Goal: Answer question/provide support: Answer question/provide support

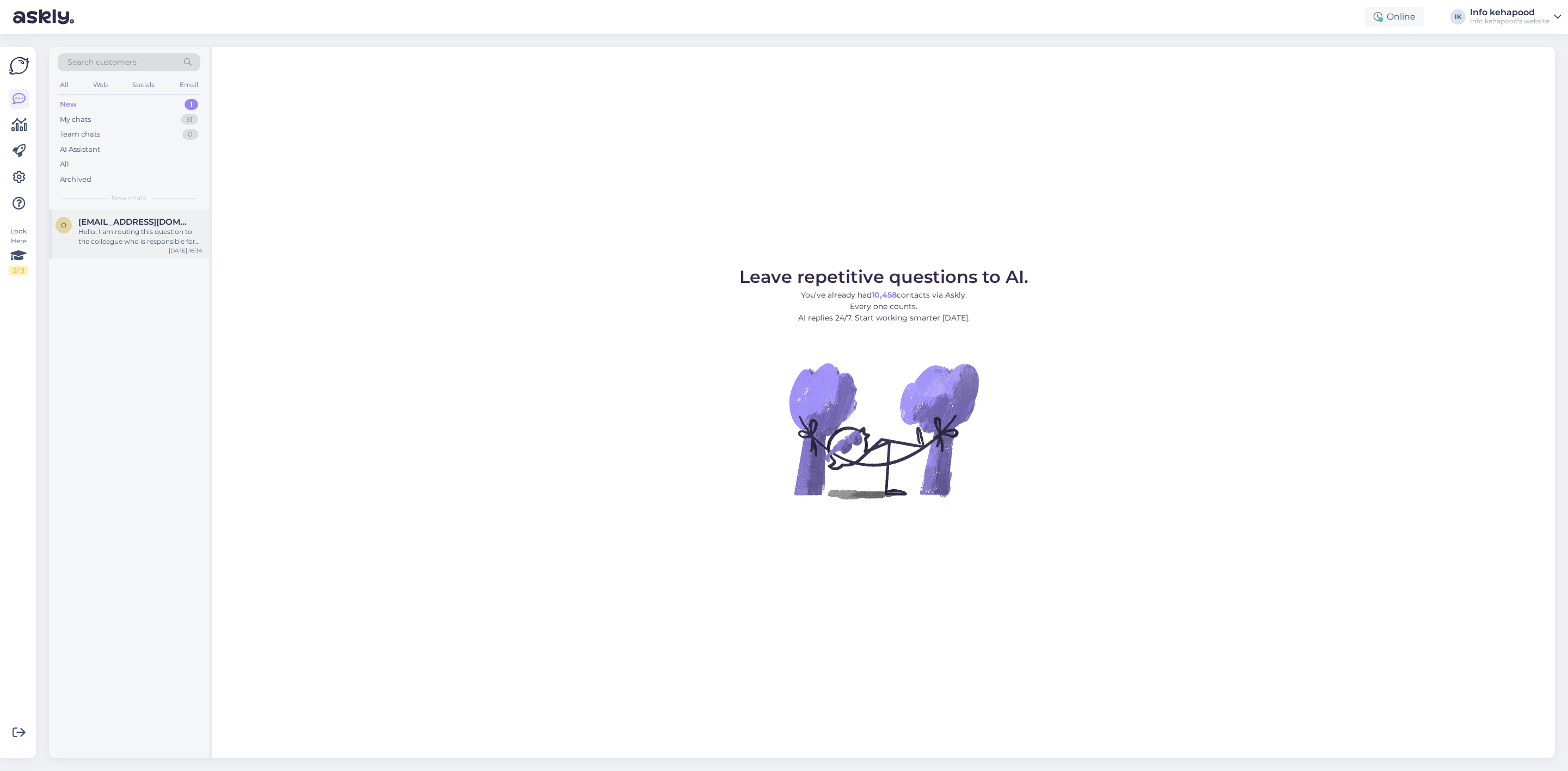
click at [121, 224] on span "[EMAIL_ADDRESS][DOMAIN_NAME]" at bounding box center [135, 222] width 113 height 10
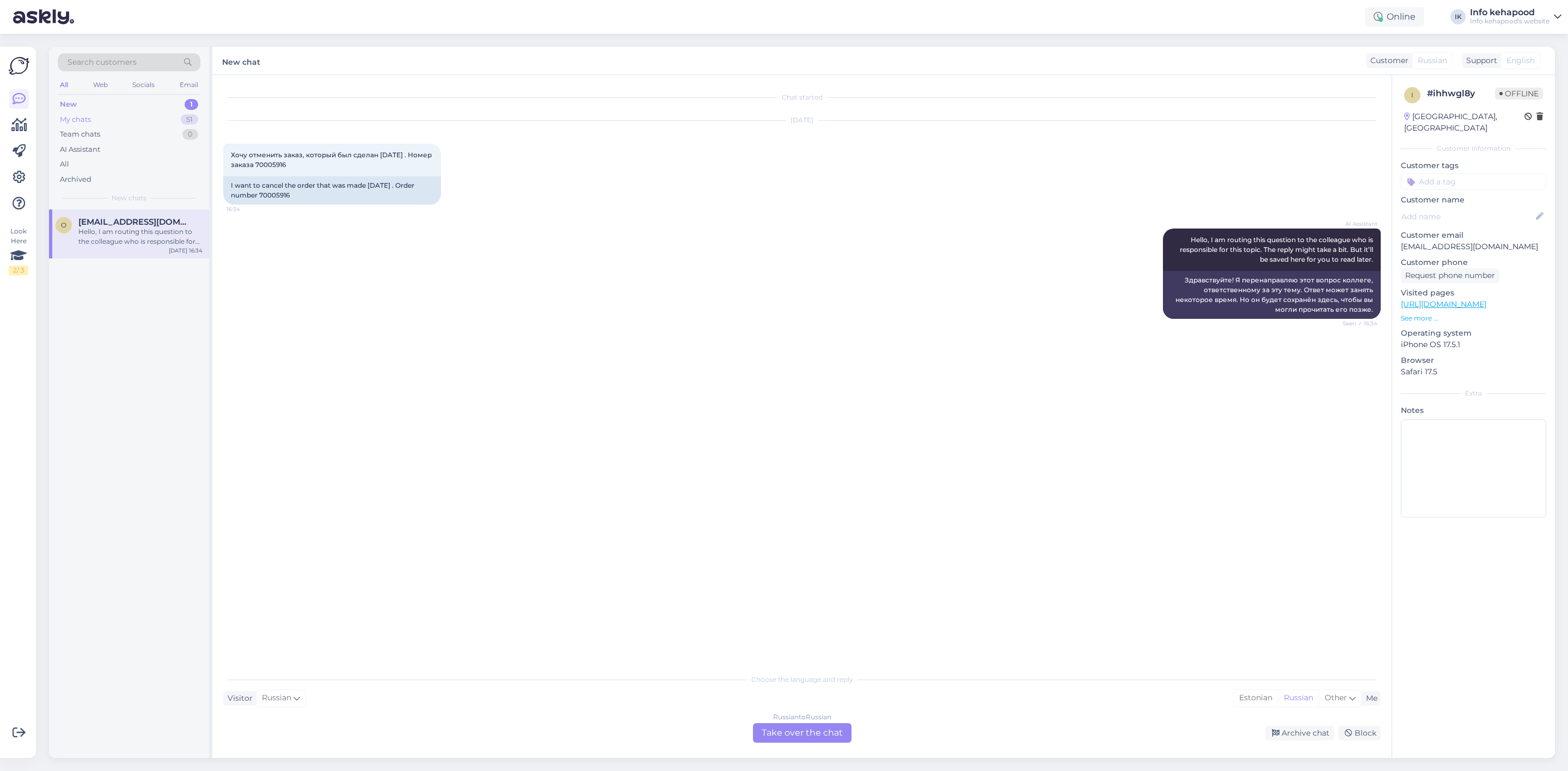
click at [92, 114] on div "My chats 51" at bounding box center [129, 119] width 142 height 15
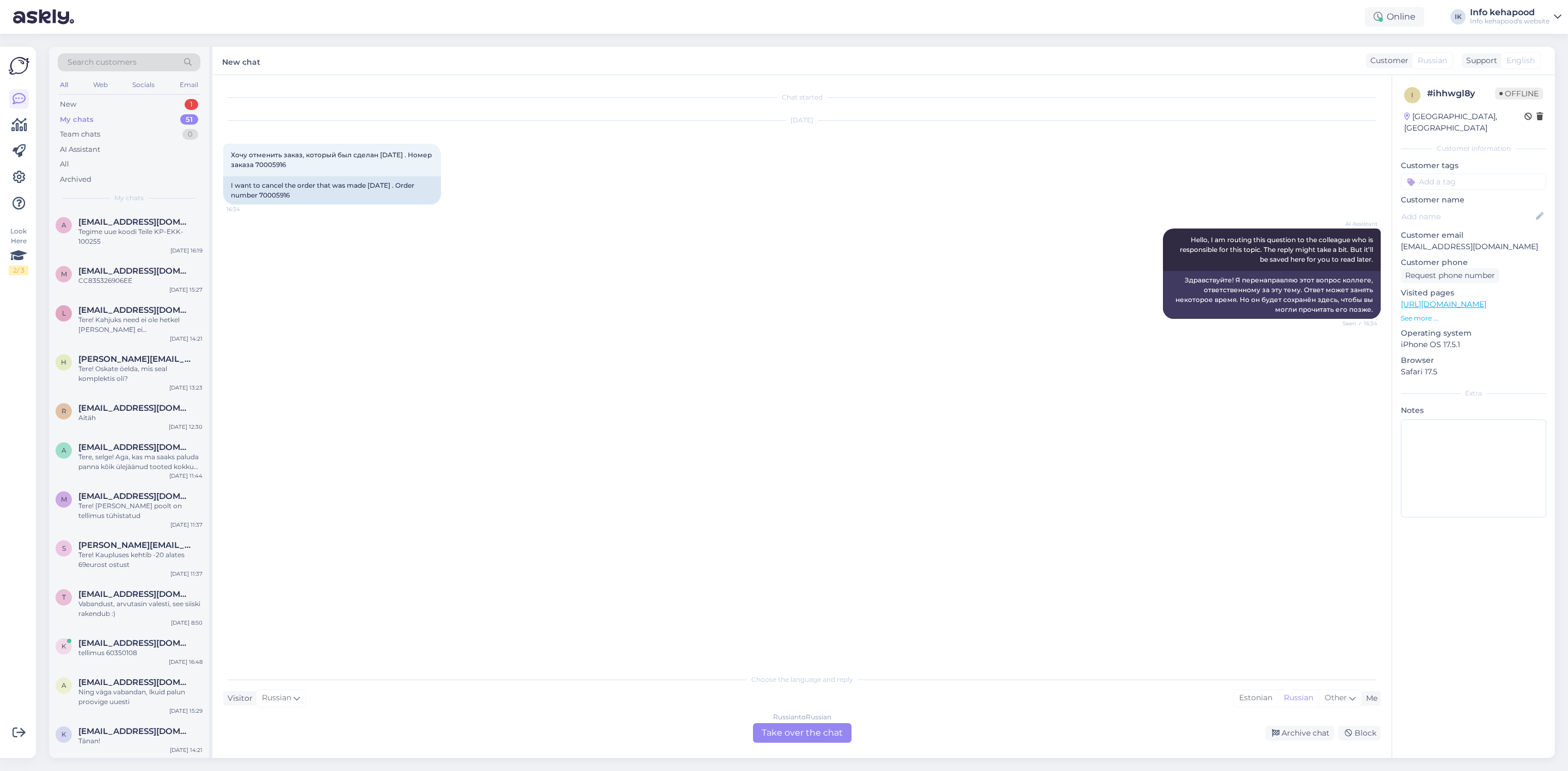
click at [93, 115] on div "My chats 51" at bounding box center [129, 119] width 142 height 15
click at [132, 474] on div "a [EMAIL_ADDRESS][DOMAIN_NAME] Tere, selge! Aga, kas ma saaks paluda panna kõik…" at bounding box center [128, 459] width 160 height 49
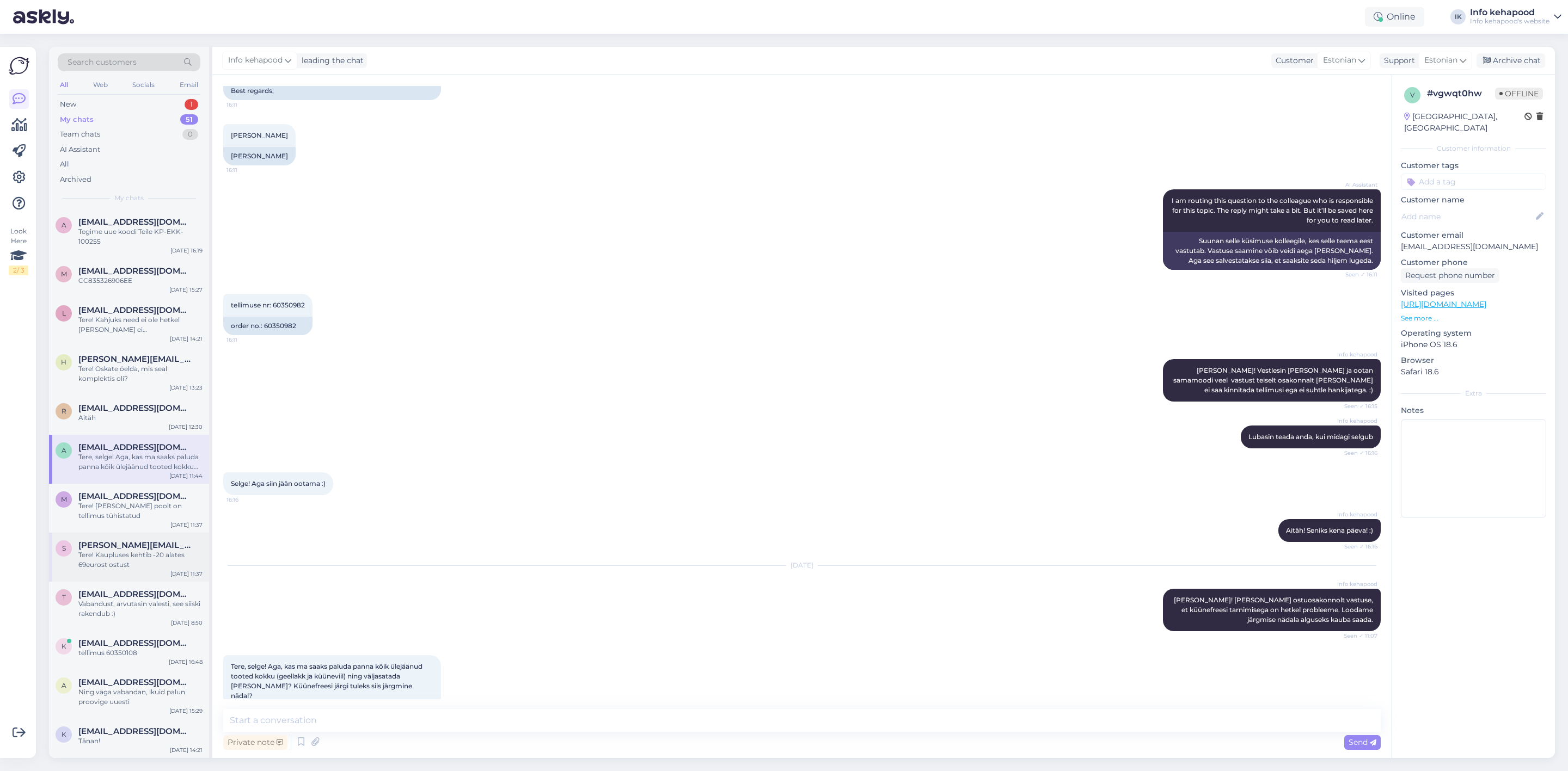
click at [134, 565] on div "Tere! Kaupluses kehtib -20 alates 69eurost ostust" at bounding box center [141, 560] width 124 height 19
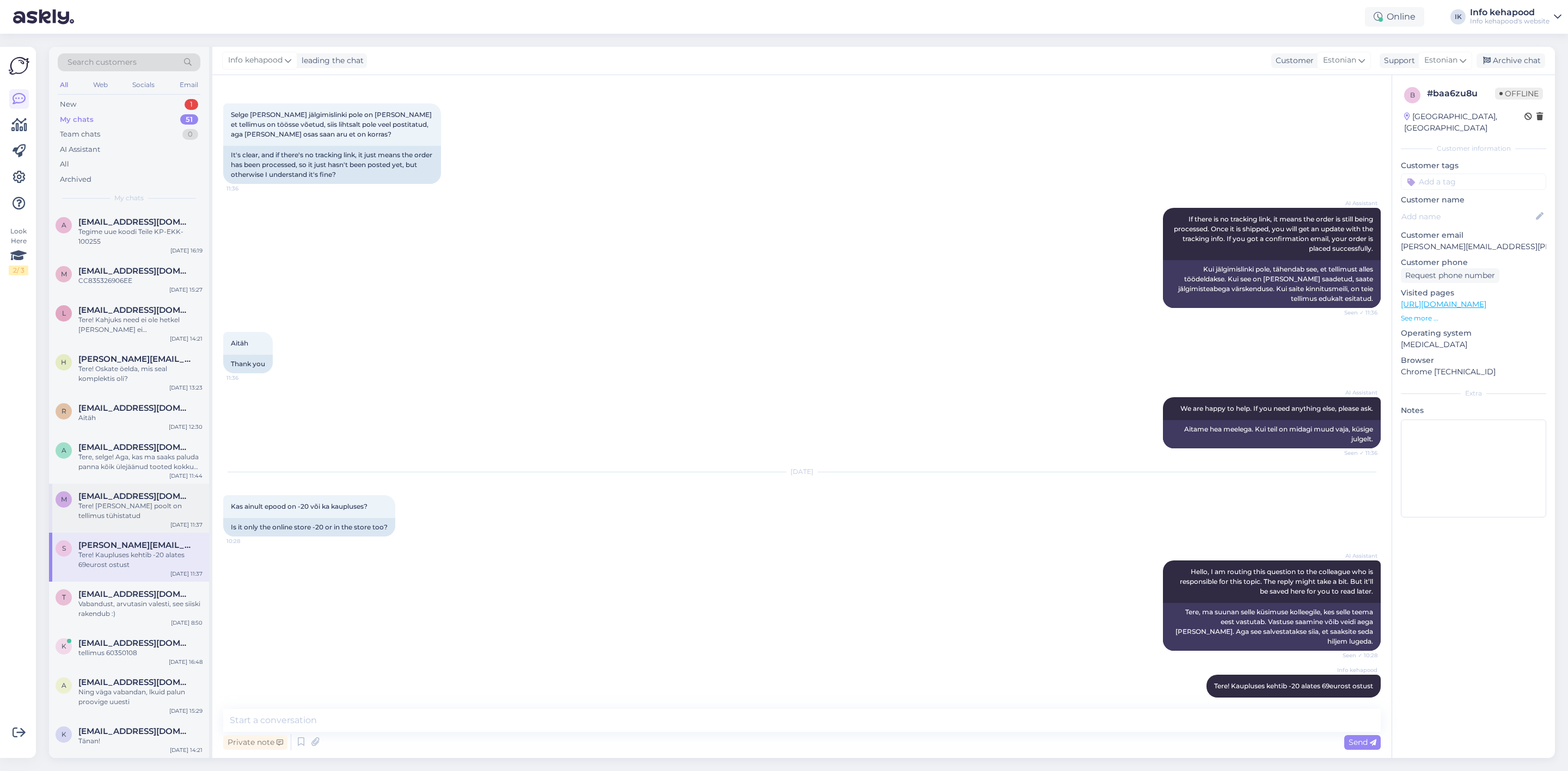
click at [125, 523] on div "m [PERSON_NAME][EMAIL_ADDRESS][DOMAIN_NAME] Tere! [PERSON_NAME] poolt on tellim…" at bounding box center [128, 508] width 160 height 49
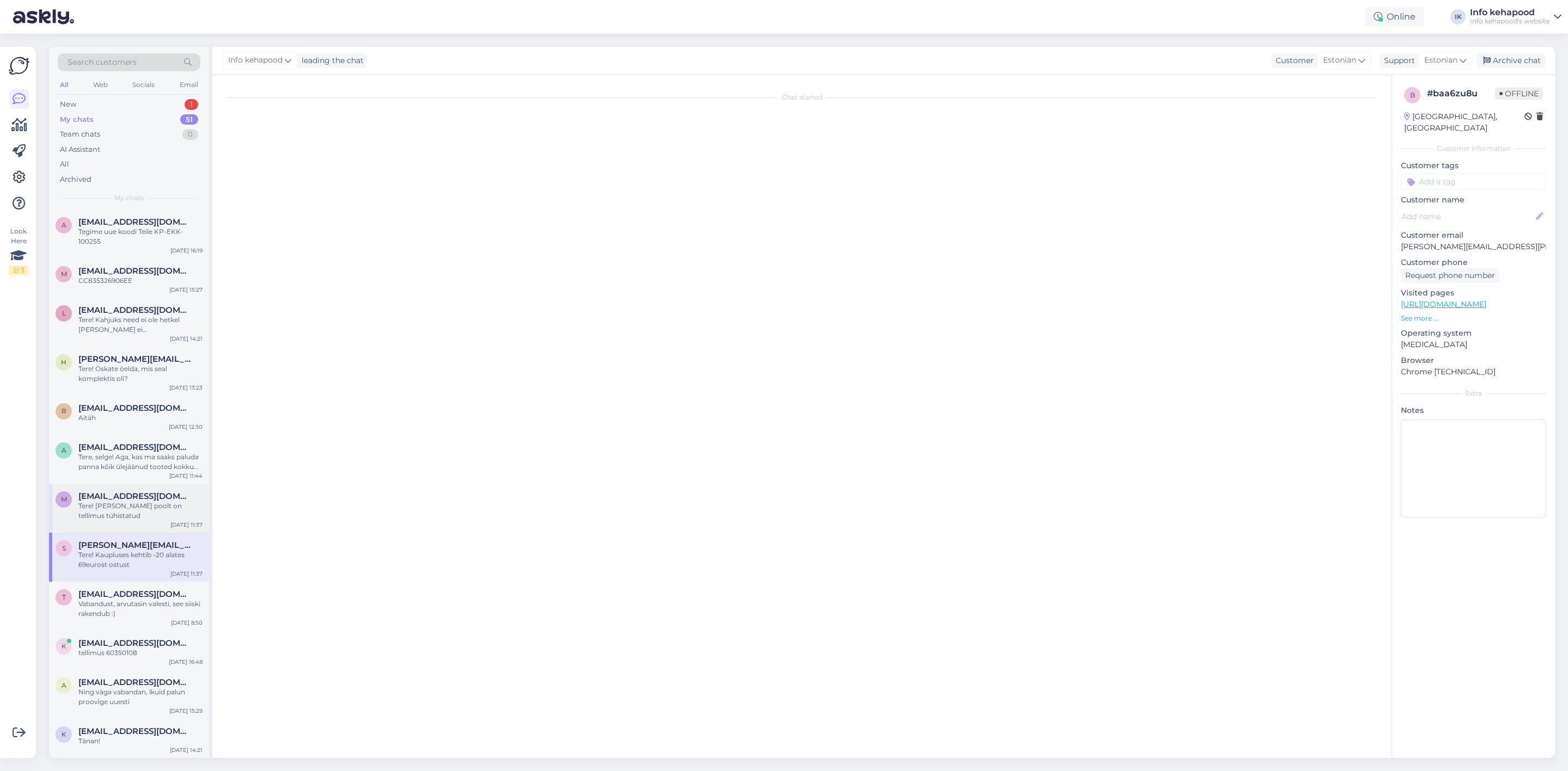
scroll to position [127, 0]
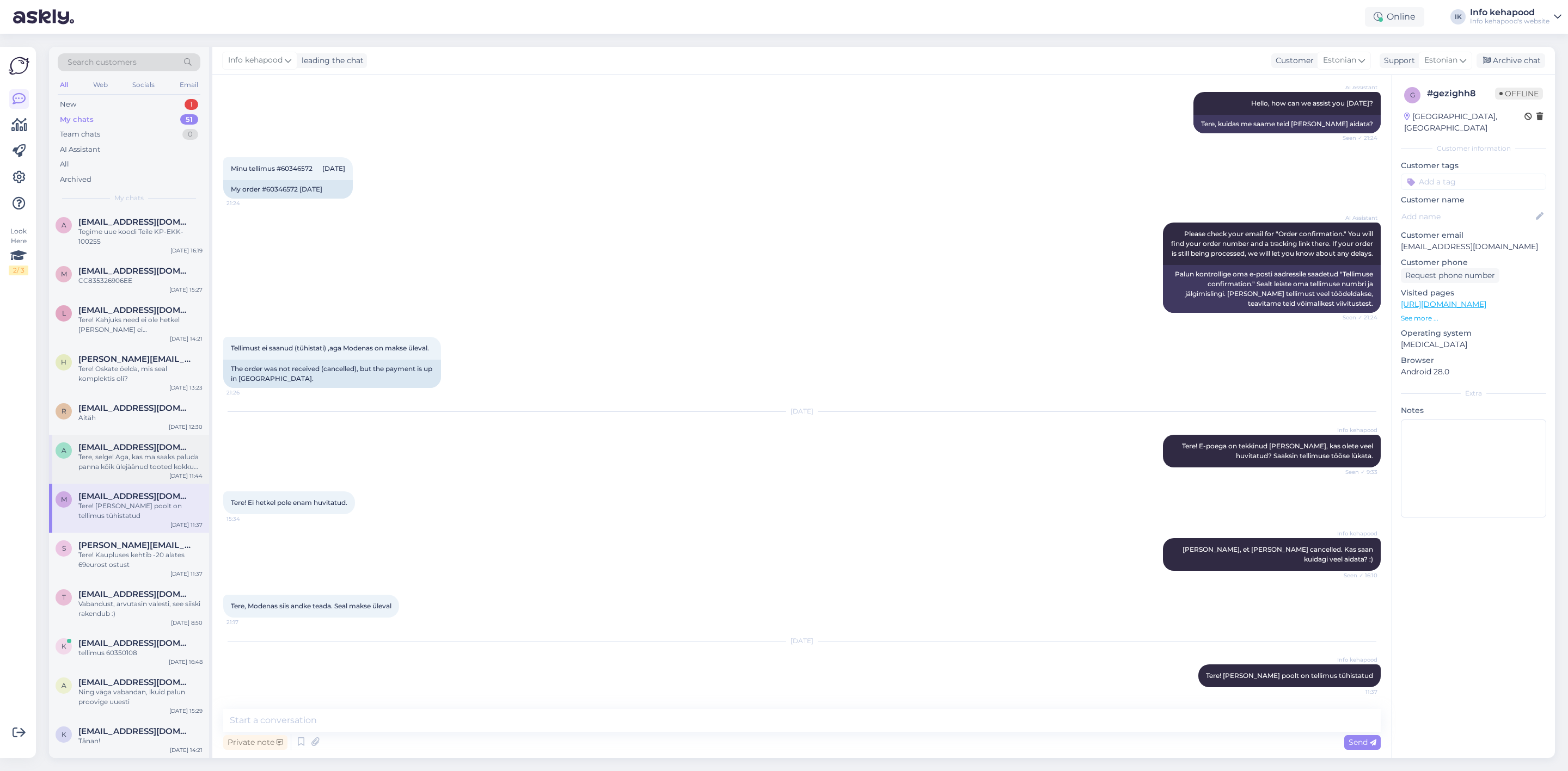
click at [80, 444] on span "[EMAIL_ADDRESS][DOMAIN_NAME]" at bounding box center [135, 447] width 113 height 10
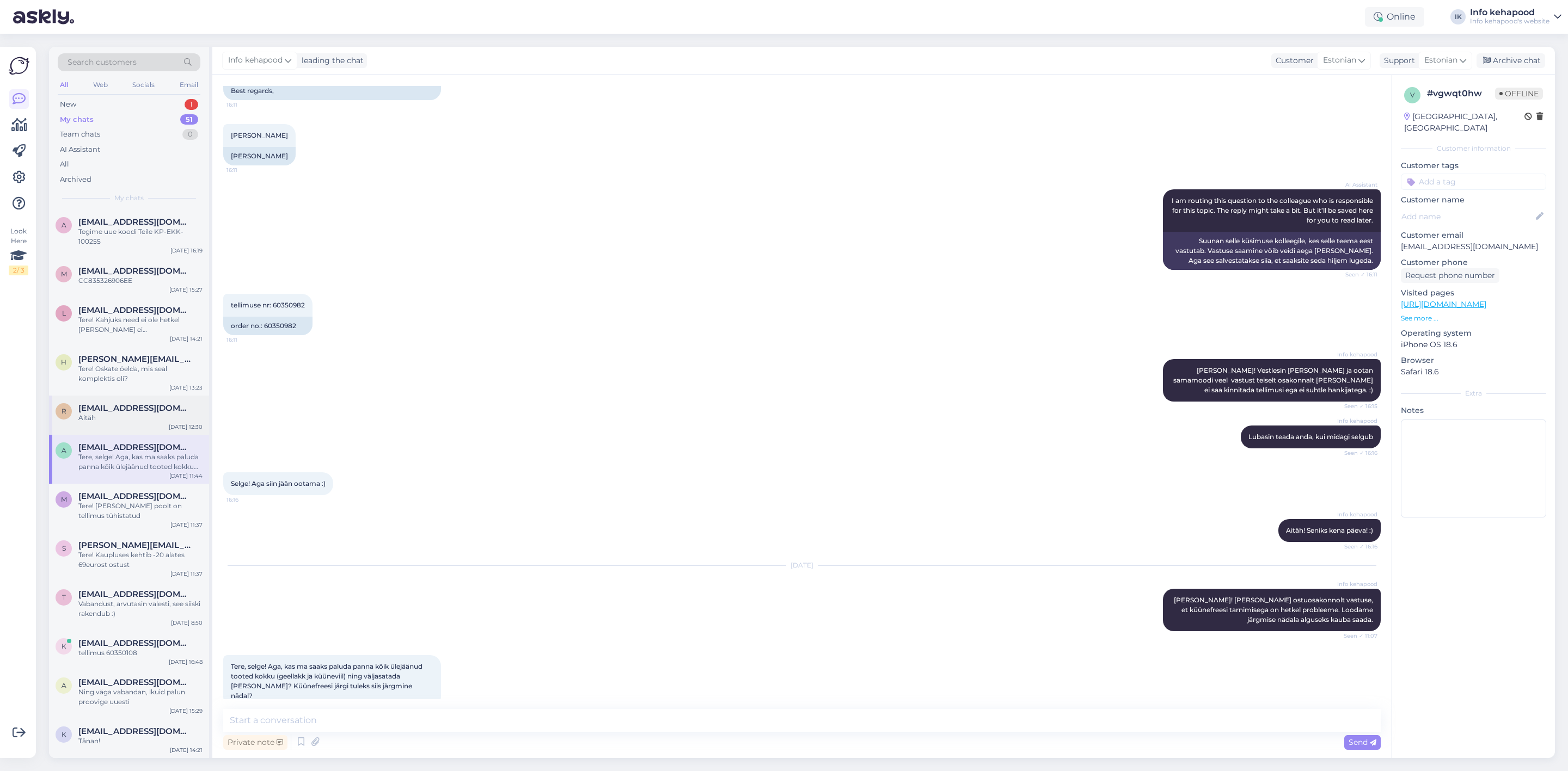
click at [99, 417] on div "Aitäh" at bounding box center [141, 418] width 124 height 10
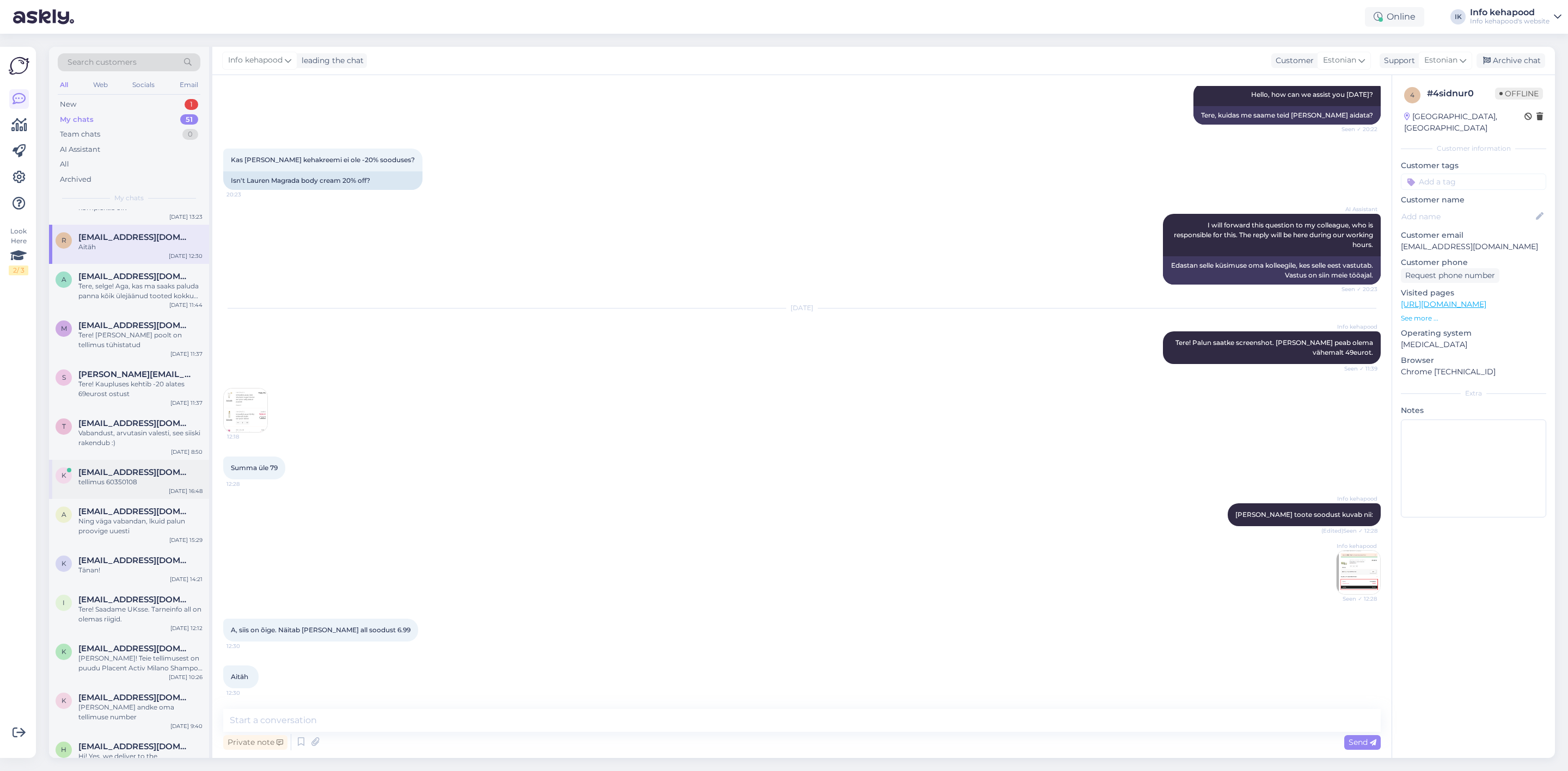
scroll to position [245, 0]
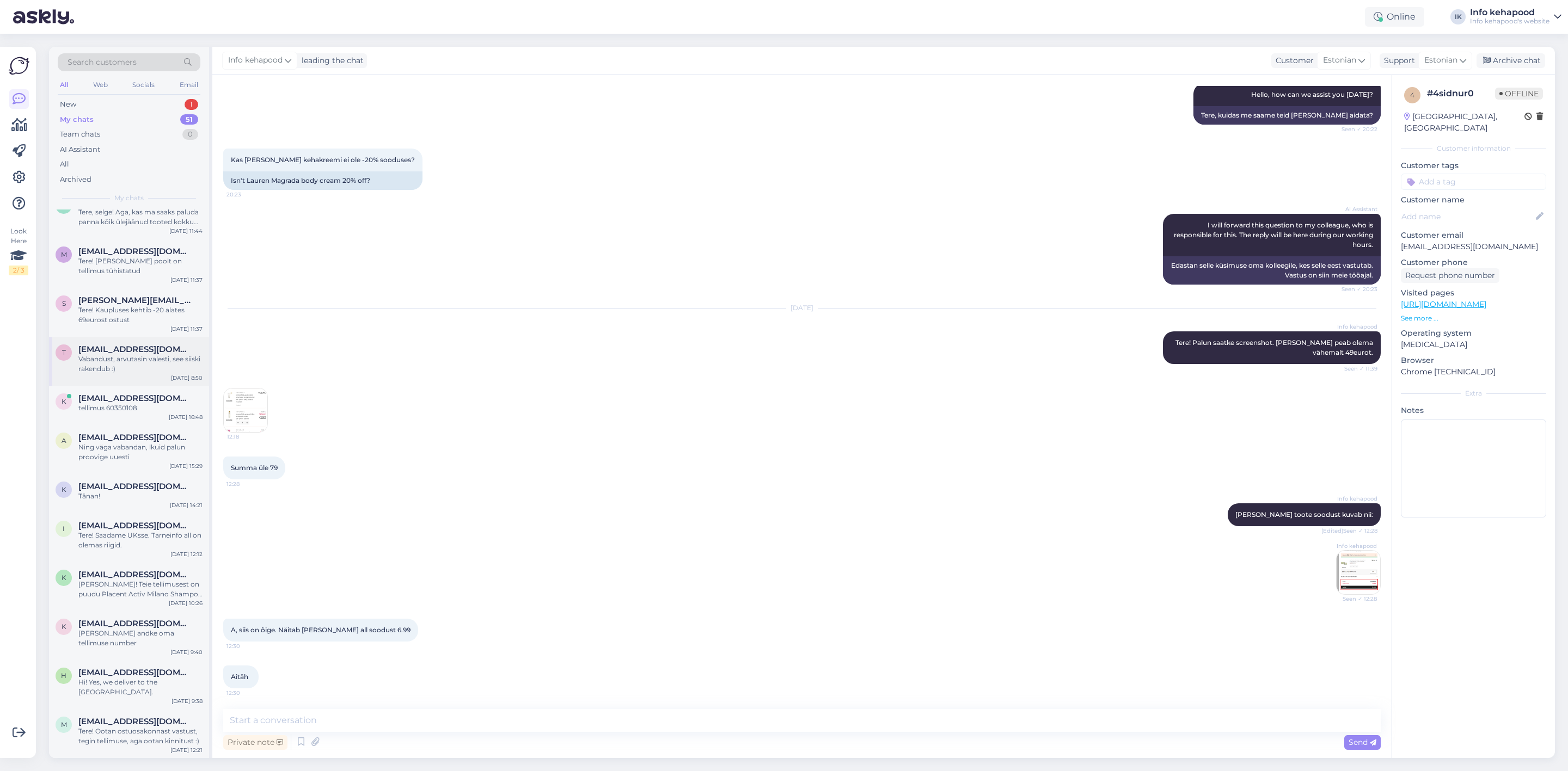
click at [117, 364] on div "Vabandust, arvutasin valesti, see siiski rakendub :)" at bounding box center [141, 364] width 124 height 19
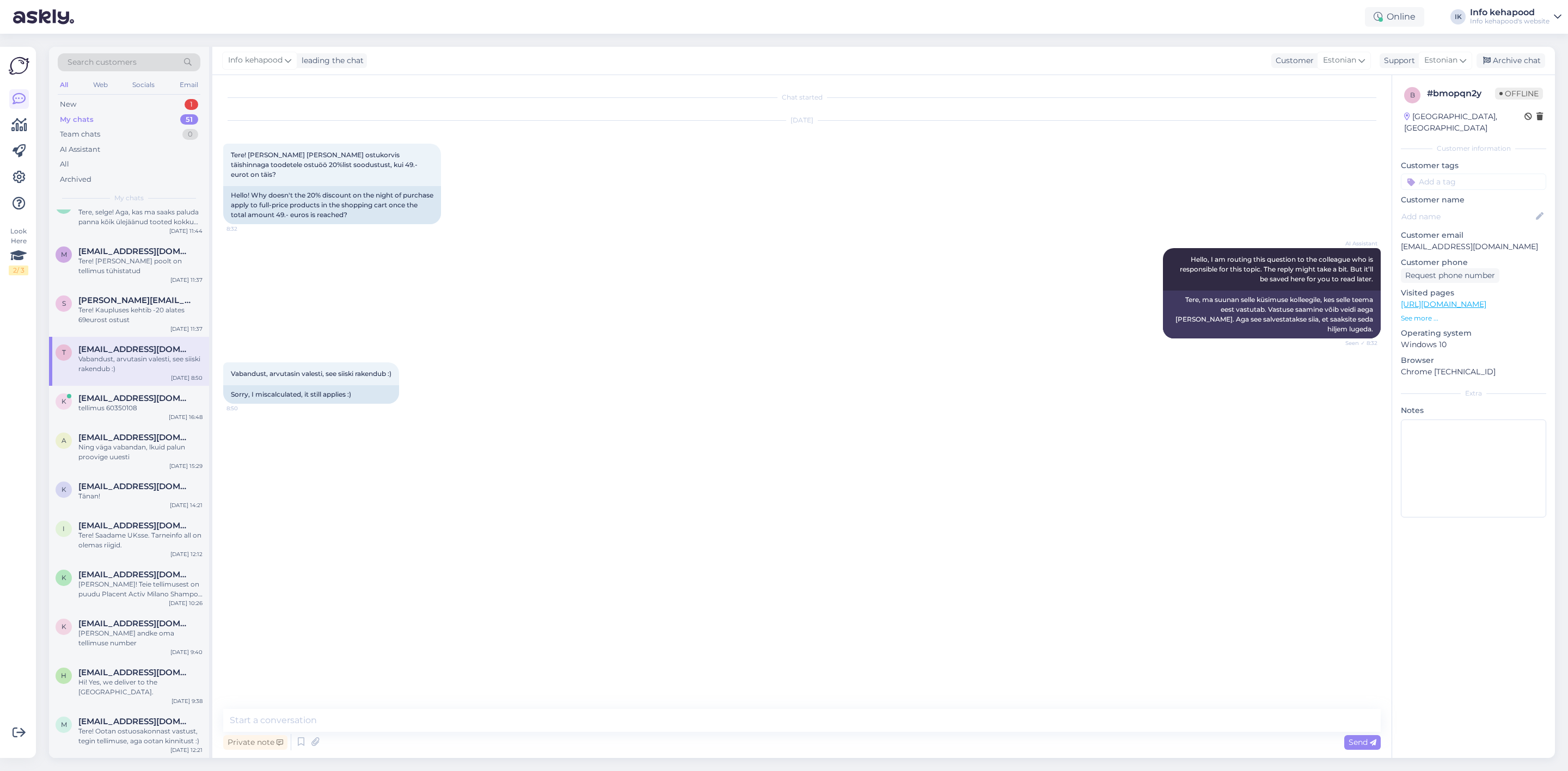
click at [126, 337] on div "t [EMAIL_ADDRESS][DOMAIN_NAME] Vabandust, arvutasin valesti, see siiski rakendu…" at bounding box center [128, 361] width 160 height 49
click at [126, 322] on div "Tere! Kaupluses kehtib -20 alates 69eurost ostust" at bounding box center [141, 315] width 124 height 19
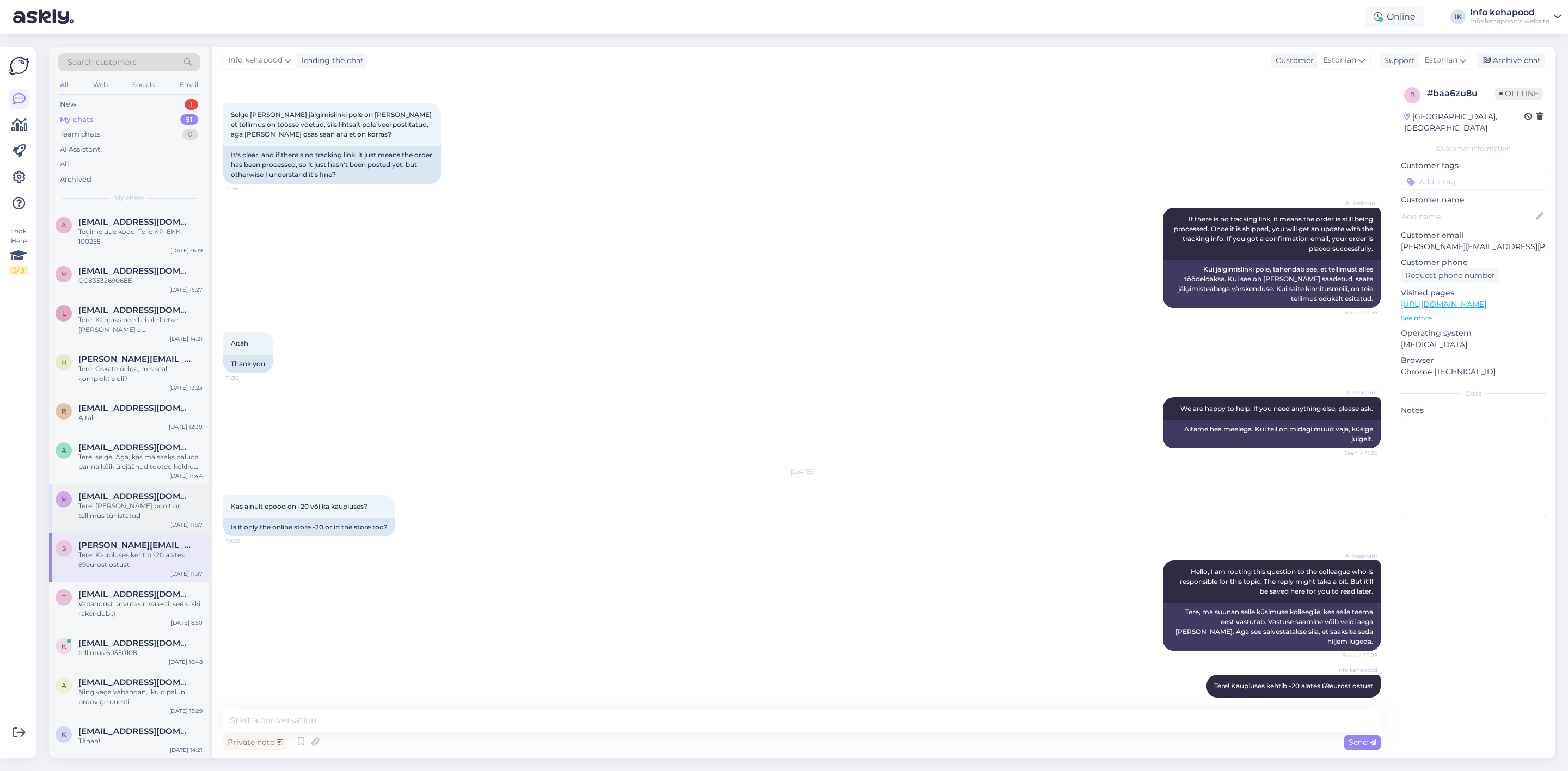
click at [147, 522] on div "m [PERSON_NAME][EMAIL_ADDRESS][DOMAIN_NAME] Tere! [PERSON_NAME] poolt on tellim…" at bounding box center [128, 508] width 160 height 49
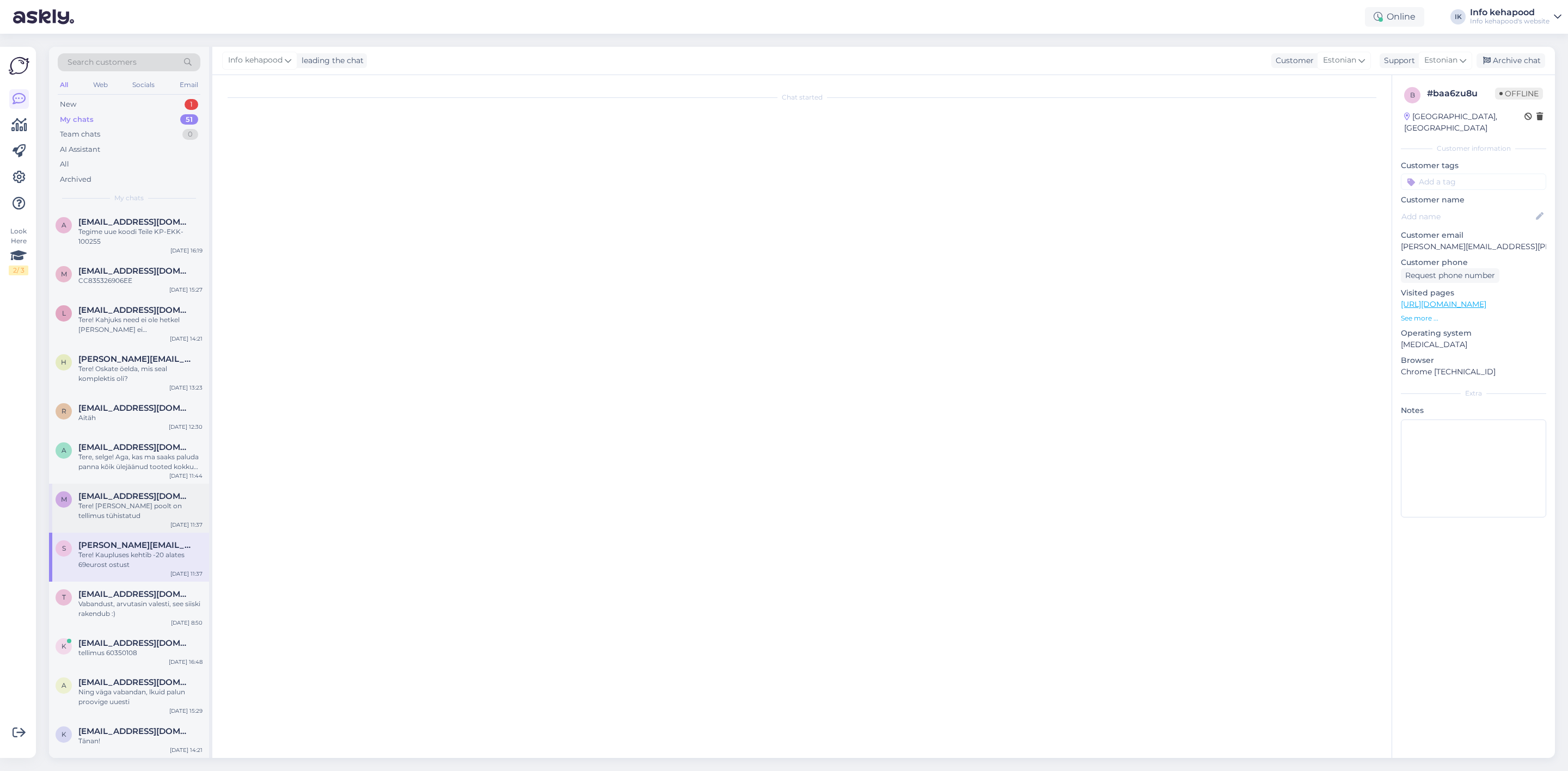
scroll to position [127, 0]
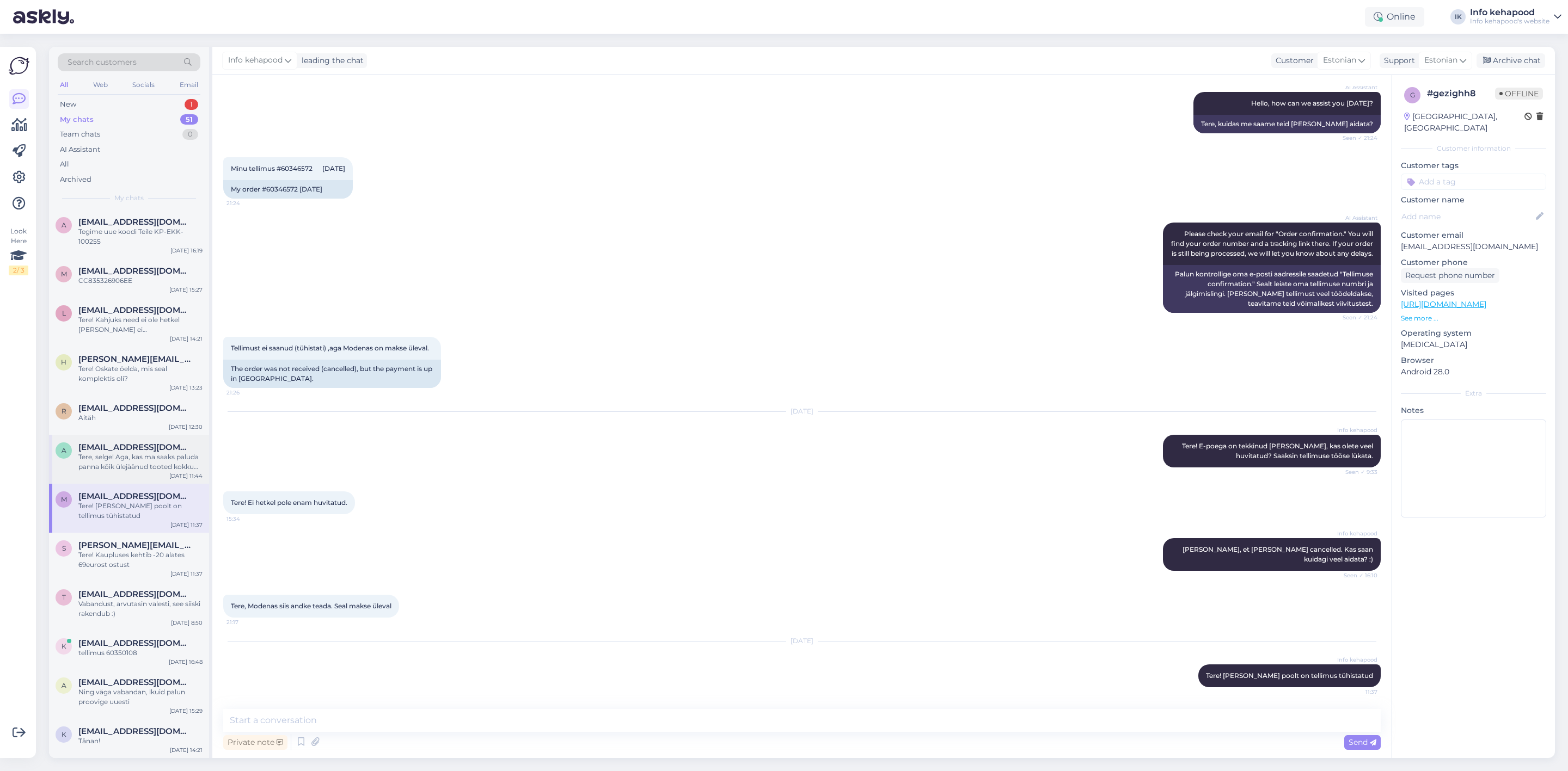
click at [120, 465] on div "Tere, selge! Aga, kas ma saaks paluda panna kõik ülejäänud tooted kokku (geella…" at bounding box center [141, 462] width 124 height 19
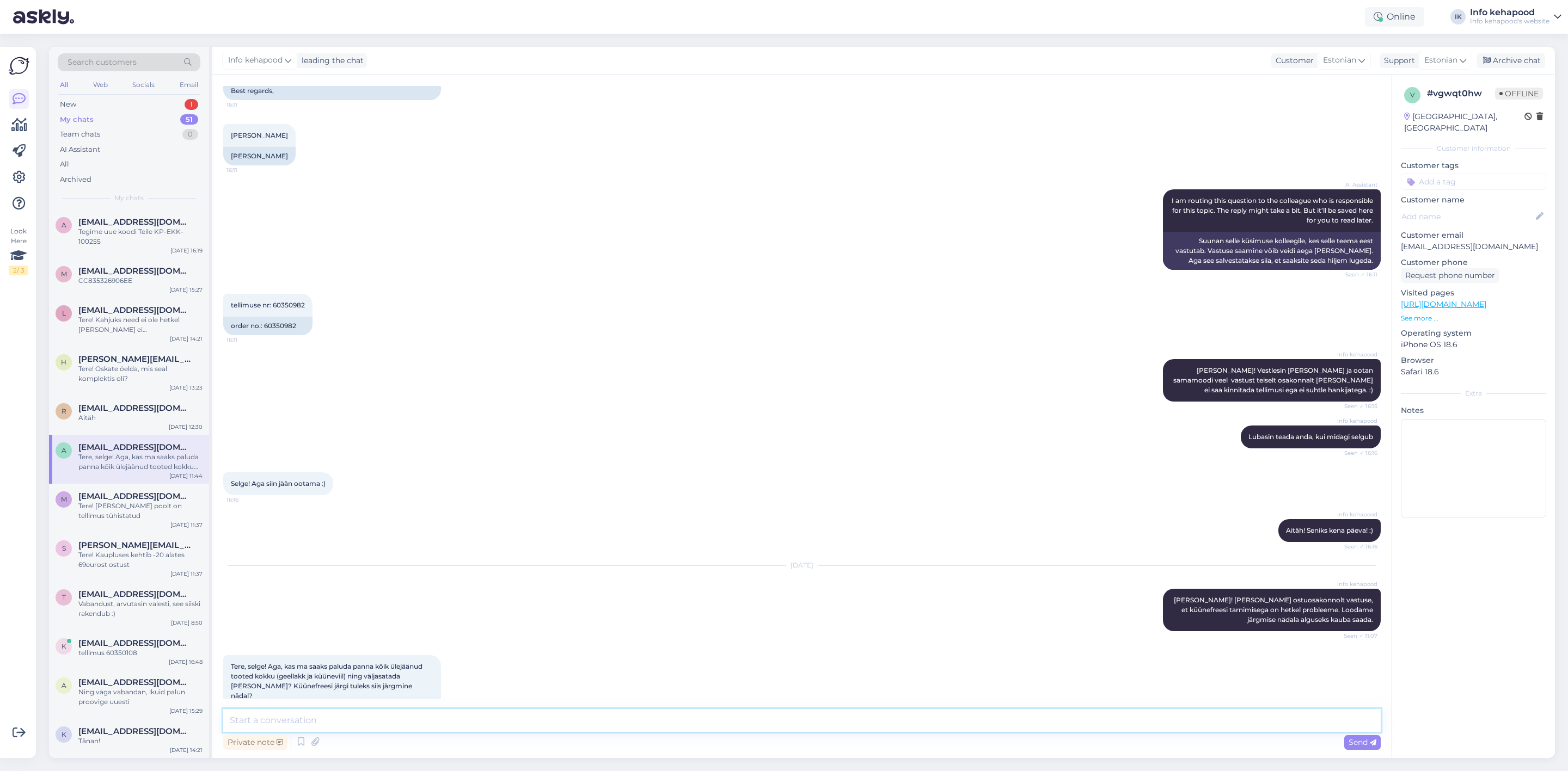
click at [354, 712] on textarea at bounding box center [802, 720] width 1158 height 23
type textarea "Teie tellimus on komplekteeritud."
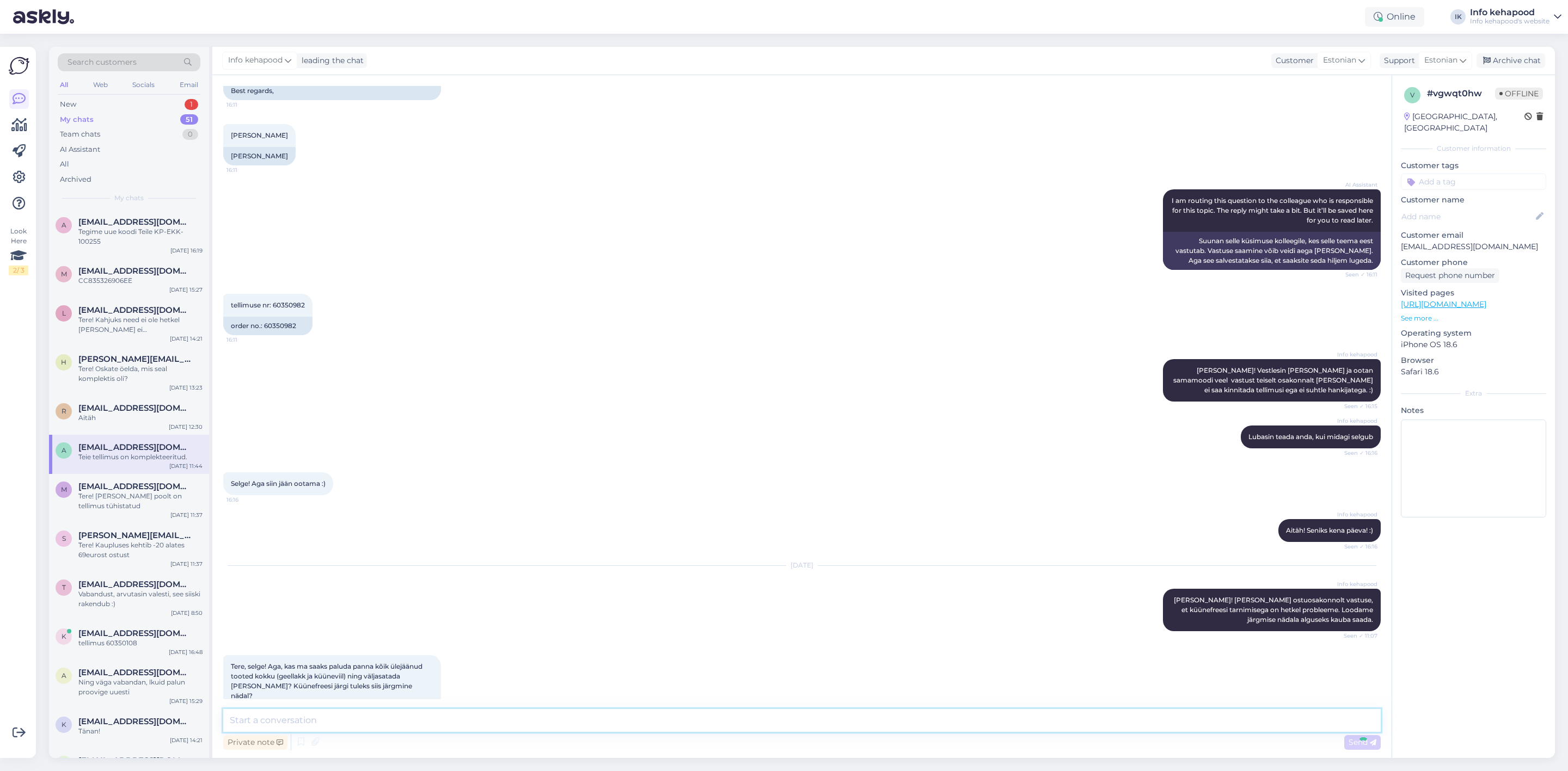
scroll to position [429, 0]
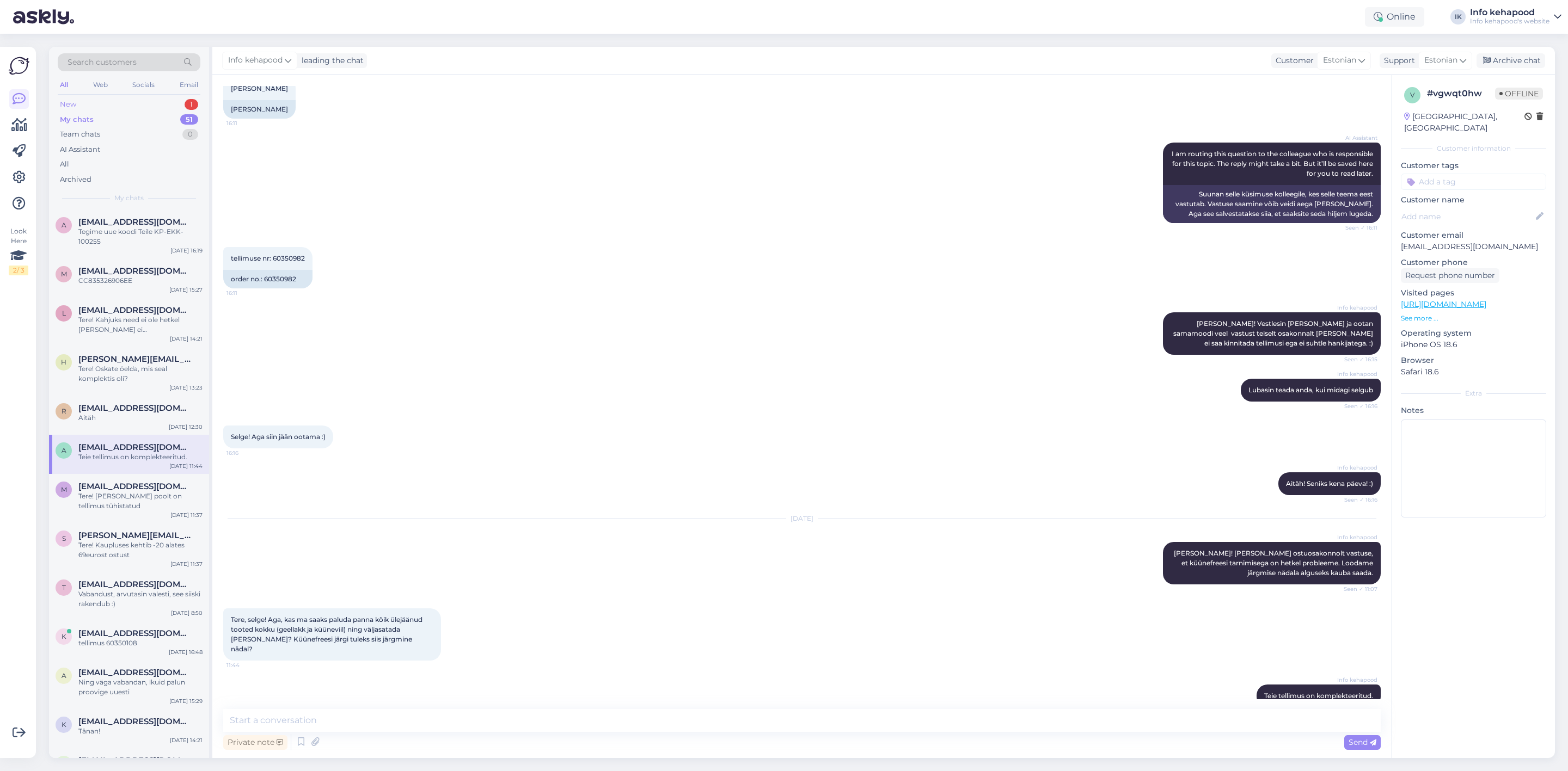
click at [132, 104] on div "New 1" at bounding box center [129, 104] width 142 height 15
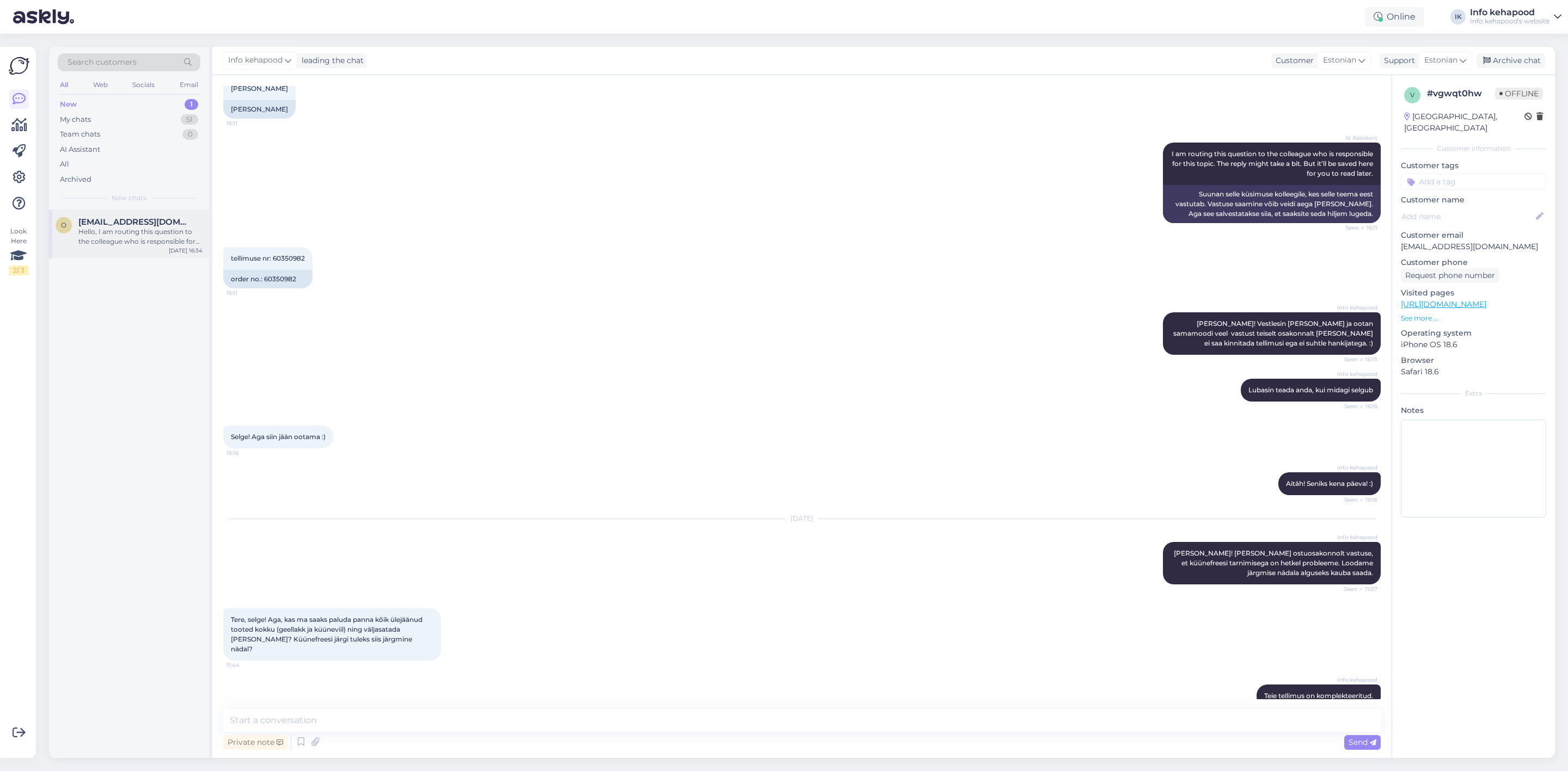
click at [155, 255] on div "o [EMAIL_ADDRESS][DOMAIN_NAME] Hello, I am routing this question to the colleag…" at bounding box center [128, 234] width 160 height 49
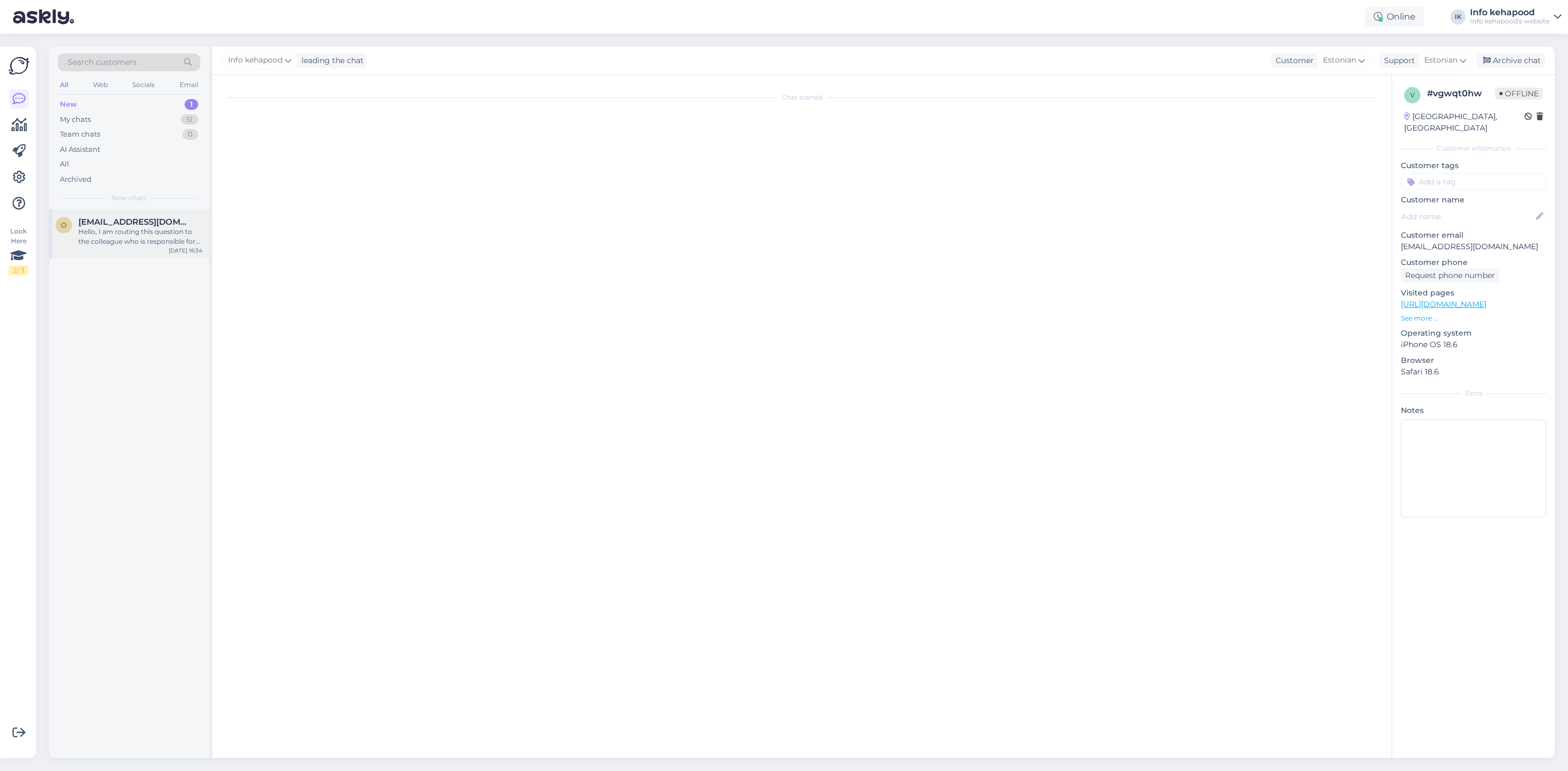
scroll to position [0, 0]
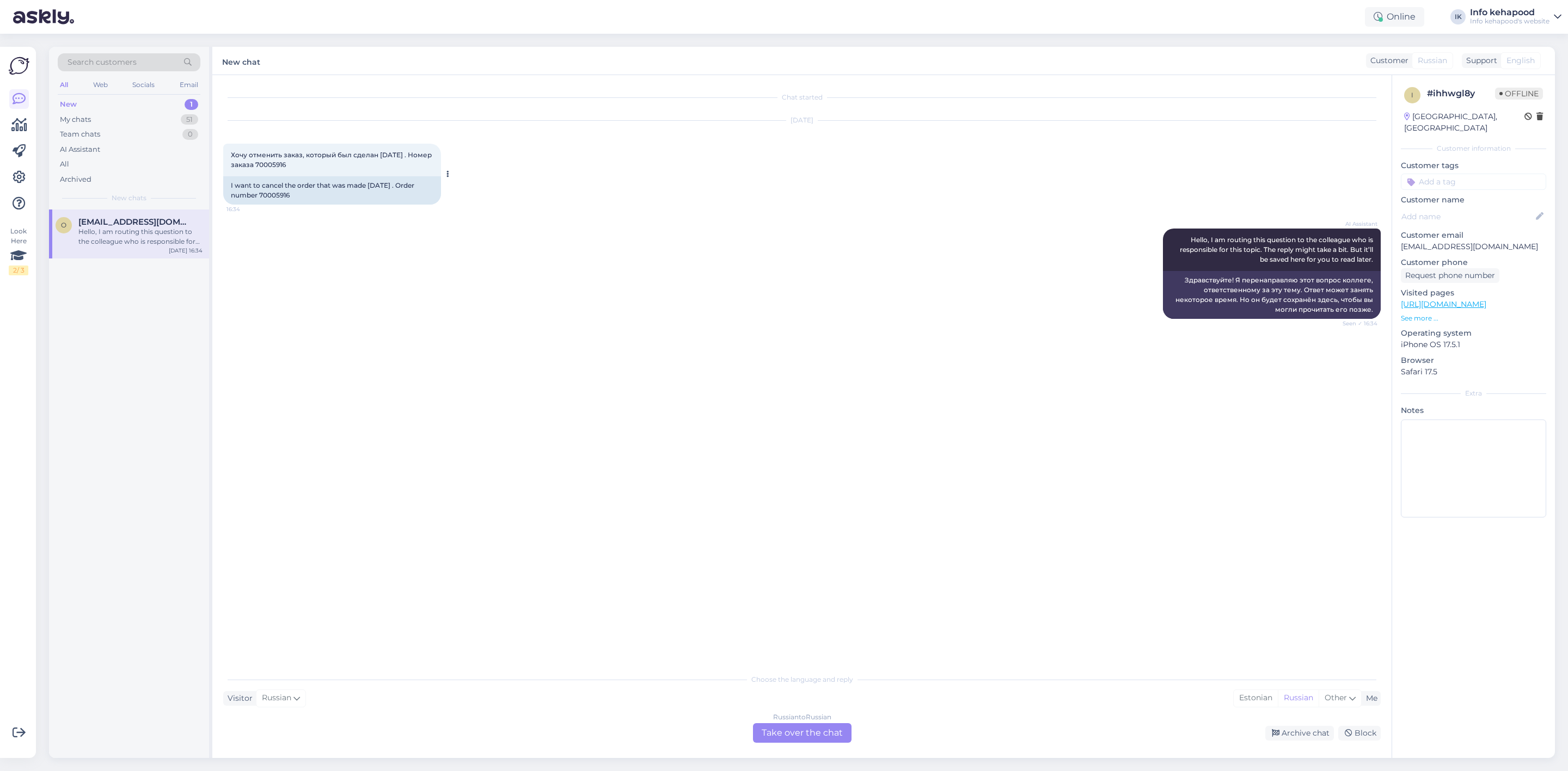
drag, startPoint x: 261, startPoint y: 198, endPoint x: 294, endPoint y: 195, distance: 33.1
click at [294, 195] on div "I want to cancel the order that was made [DATE] . Order number 70005916" at bounding box center [332, 190] width 218 height 29
copy div "70005916"
click at [790, 740] on div "Russian to Russian Take over the chat" at bounding box center [802, 733] width 99 height 19
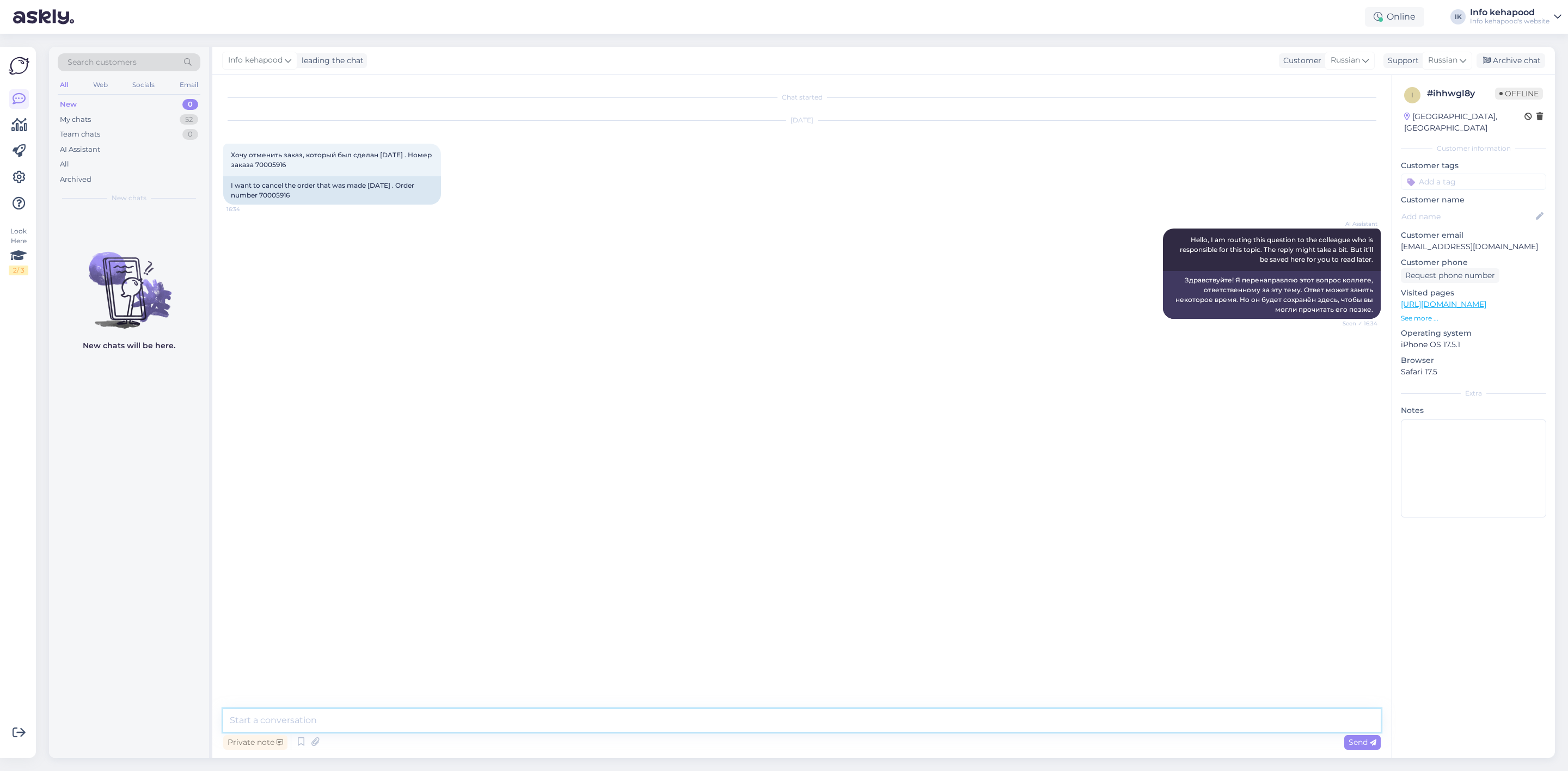
click at [366, 726] on textarea at bounding box center [802, 720] width 1158 height 23
paste textarea "[URL][DOMAIN_NAME]"
type textarea "Tere! Tellimuse tühistamiseks palume täita avalduse. [URL][DOMAIN_NAME]"
click at [180, 113] on div "My chats 52" at bounding box center [129, 119] width 142 height 15
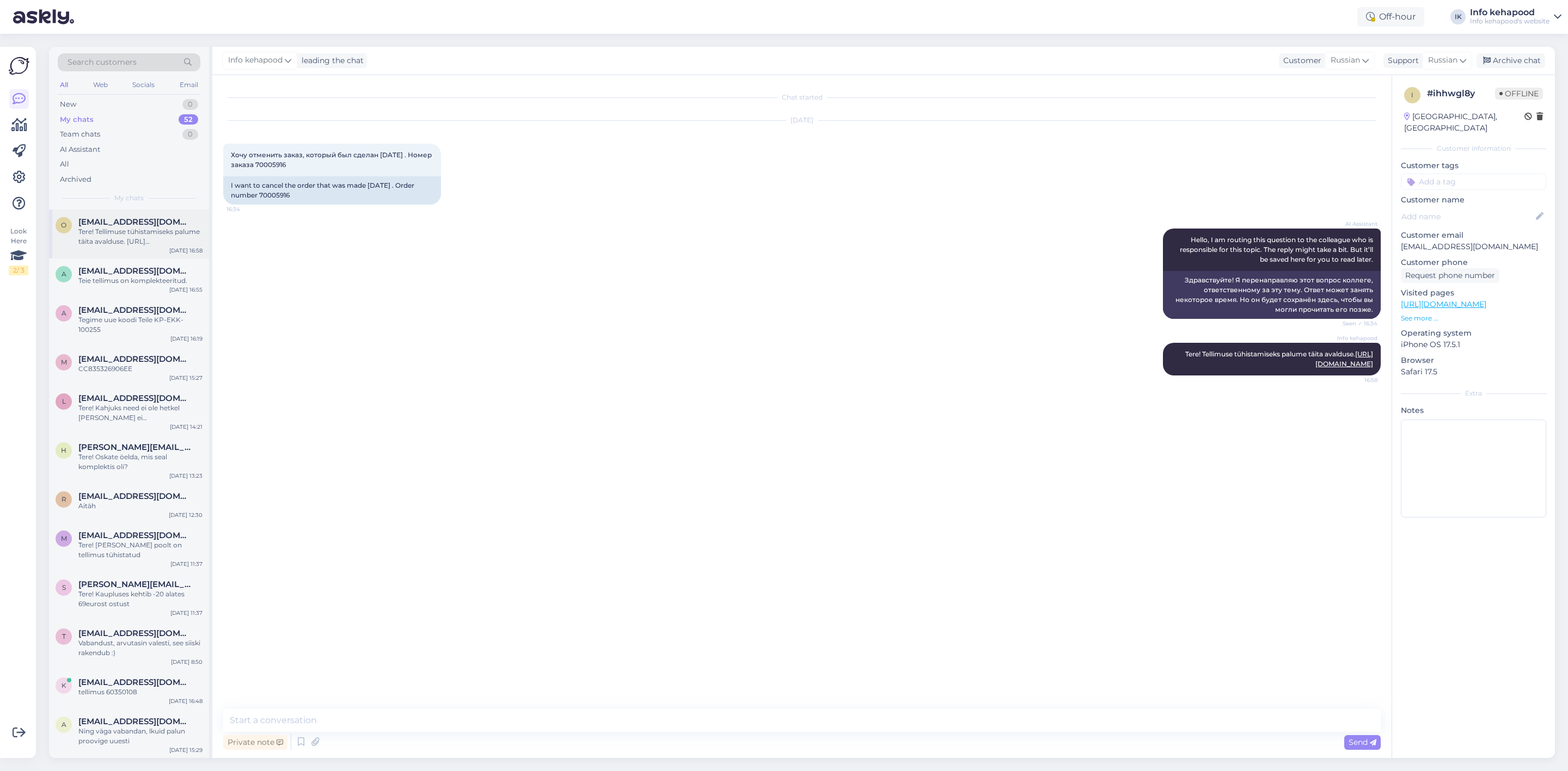
click at [141, 243] on div "Tere! Tellimuse tühistamiseks palume täita avalduse. [URL][DOMAIN_NAME]" at bounding box center [141, 237] width 124 height 19
click at [139, 280] on div "Teie tellimus on komplekteeritud." at bounding box center [141, 281] width 124 height 10
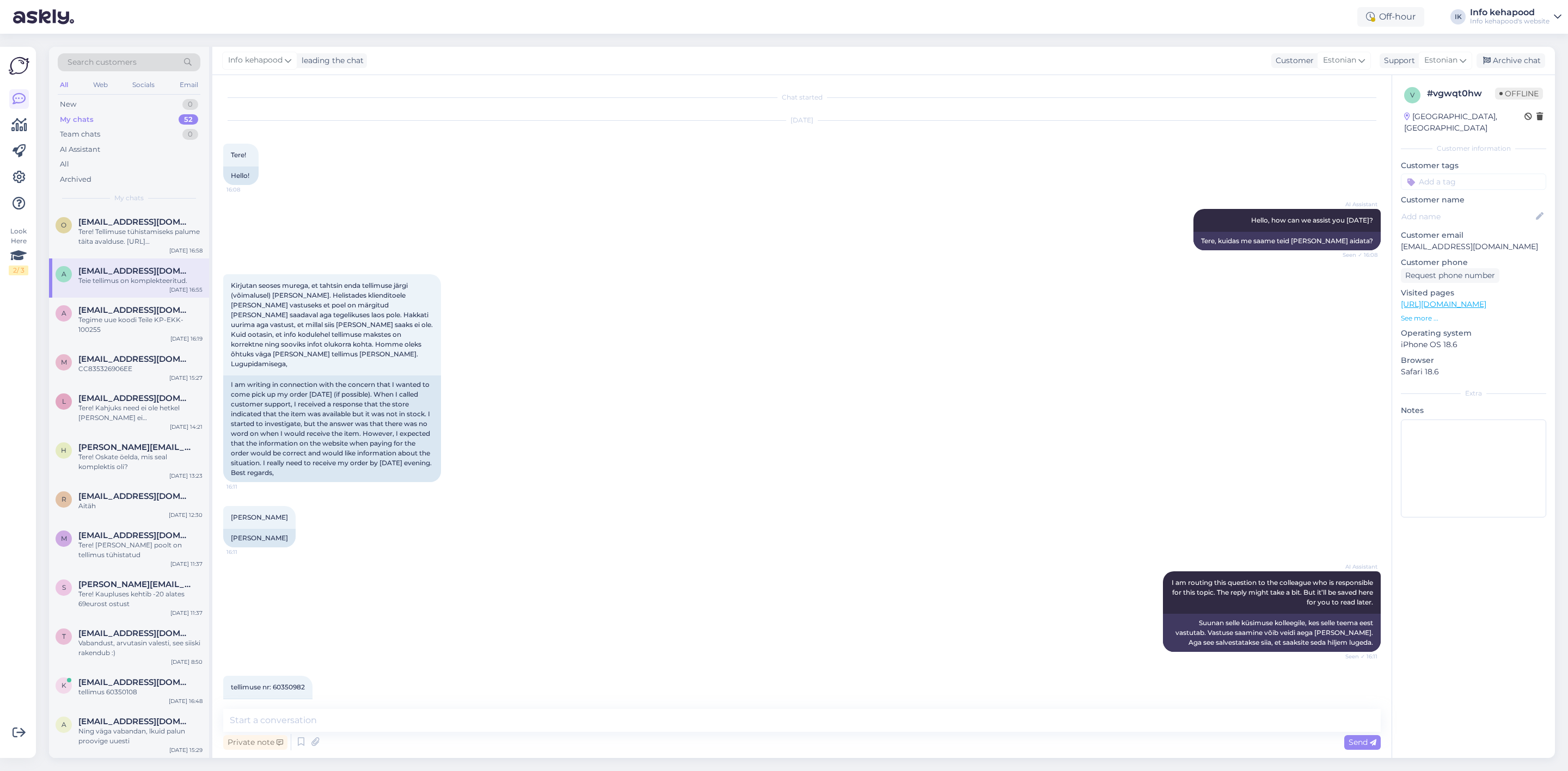
scroll to position [429, 0]
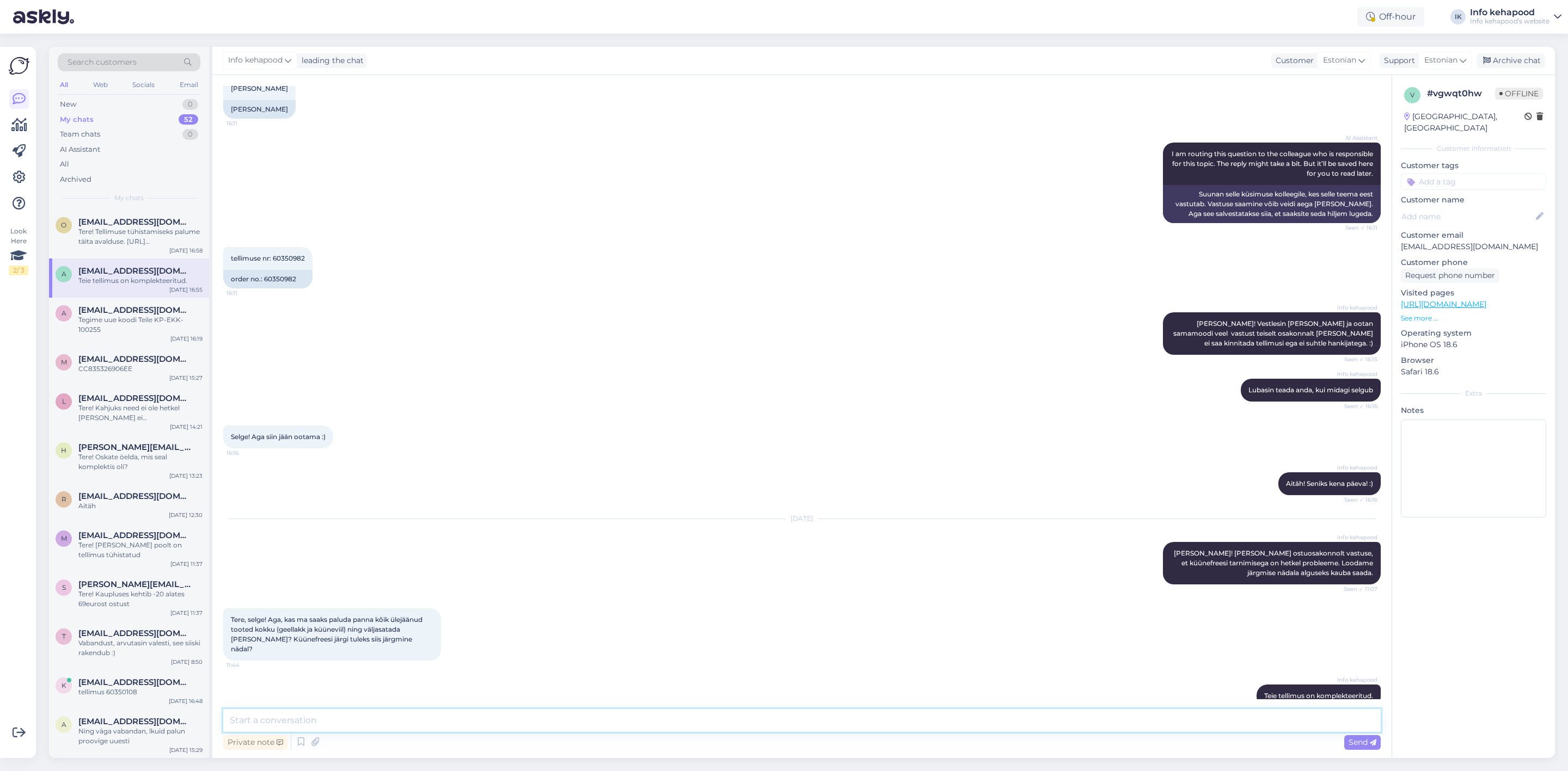
click at [299, 725] on textarea at bounding box center [802, 720] width 1158 height 23
